Goal: Task Accomplishment & Management: Manage account settings

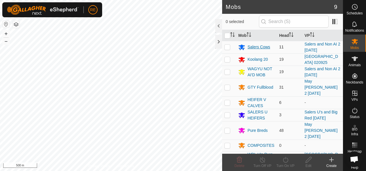
click at [259, 47] on div "Salers Cows" at bounding box center [259, 47] width 23 height 6
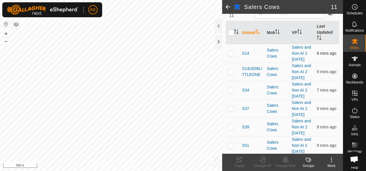
scroll to position [58, 0]
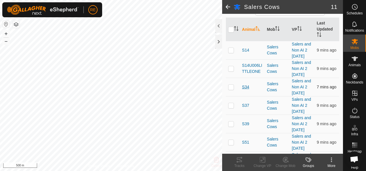
click at [245, 90] on span "S34" at bounding box center [245, 87] width 7 height 6
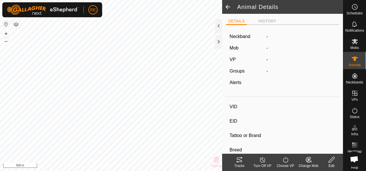
type input "S34"
type input "982123756917630"
type input "-"
type input "Salers"
type input "-"
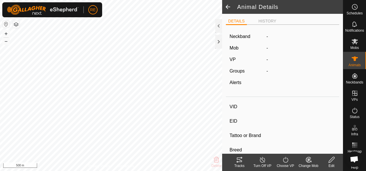
type input "Pregnant"
type input "0 kg"
type input "-"
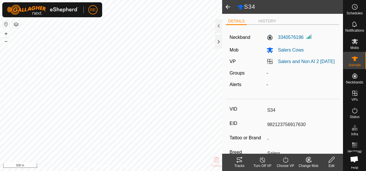
click at [227, 5] on span at bounding box center [228, 7] width 12 height 14
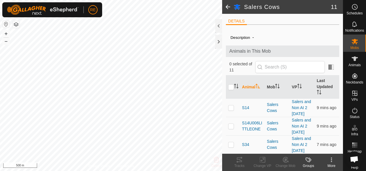
click at [225, 6] on span at bounding box center [228, 7] width 12 height 14
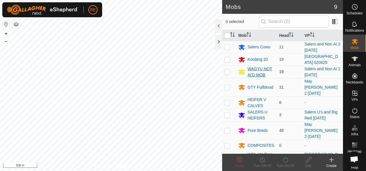
click at [259, 69] on div "WAGYU NOT AI'D MOB" at bounding box center [261, 72] width 27 height 12
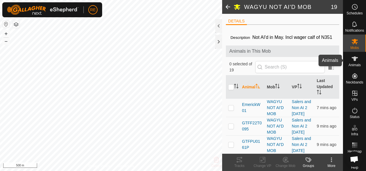
click at [357, 59] on es-animals-svg-icon at bounding box center [355, 58] width 10 height 9
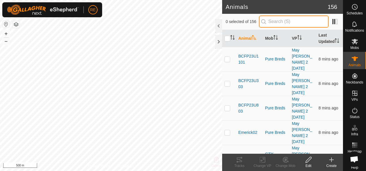
click at [282, 21] on input "text" at bounding box center [294, 22] width 70 height 12
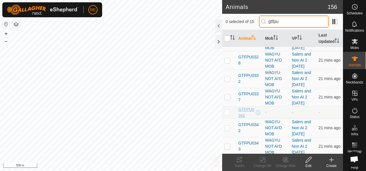
scroll to position [115, 0]
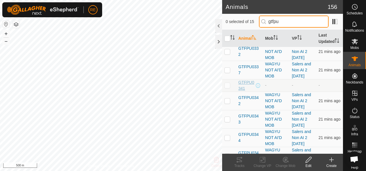
type input "gtfpu"
click at [248, 81] on span "GTFPU0341" at bounding box center [247, 86] width 16 height 12
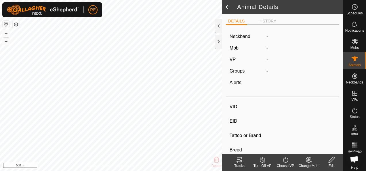
type input "GTFPU0341"
type input "982123816114606"
type input "-"
type input "Wagyu"
type input "PB"
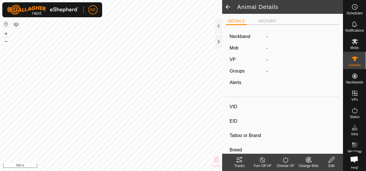
type input "Empty"
type input "0 kg"
type input "-"
click at [228, 6] on span at bounding box center [228, 7] width 12 height 14
